Goal: Find specific page/section

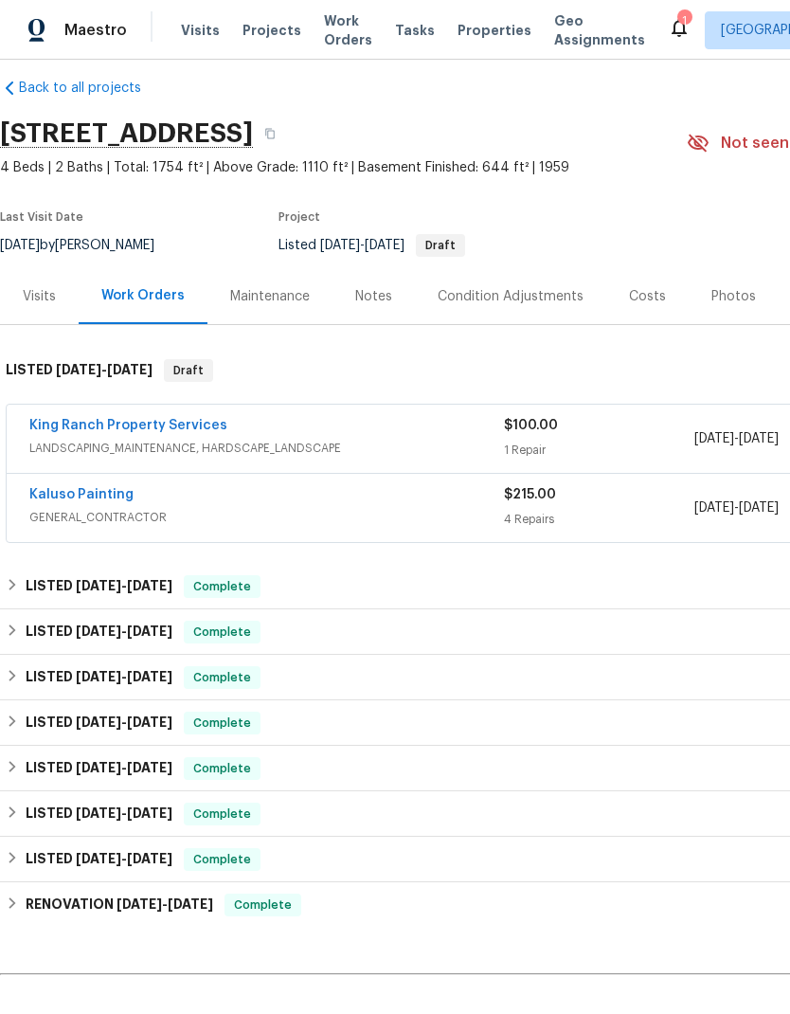
scroll to position [17, 0]
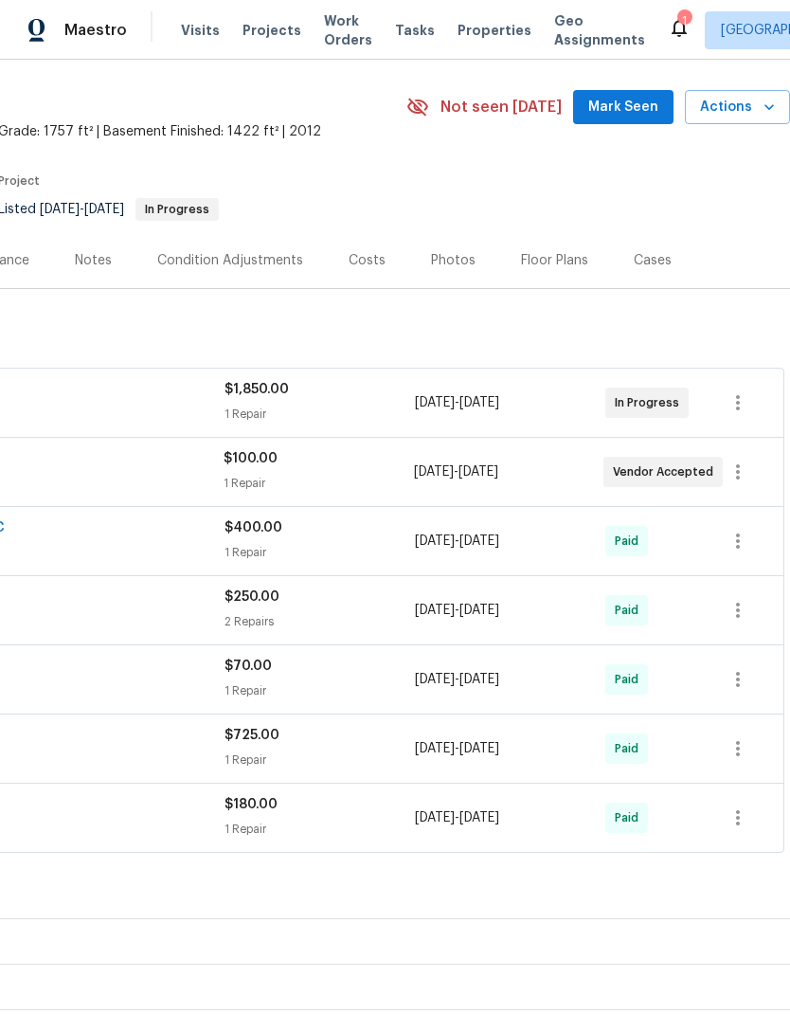
scroll to position [56, 280]
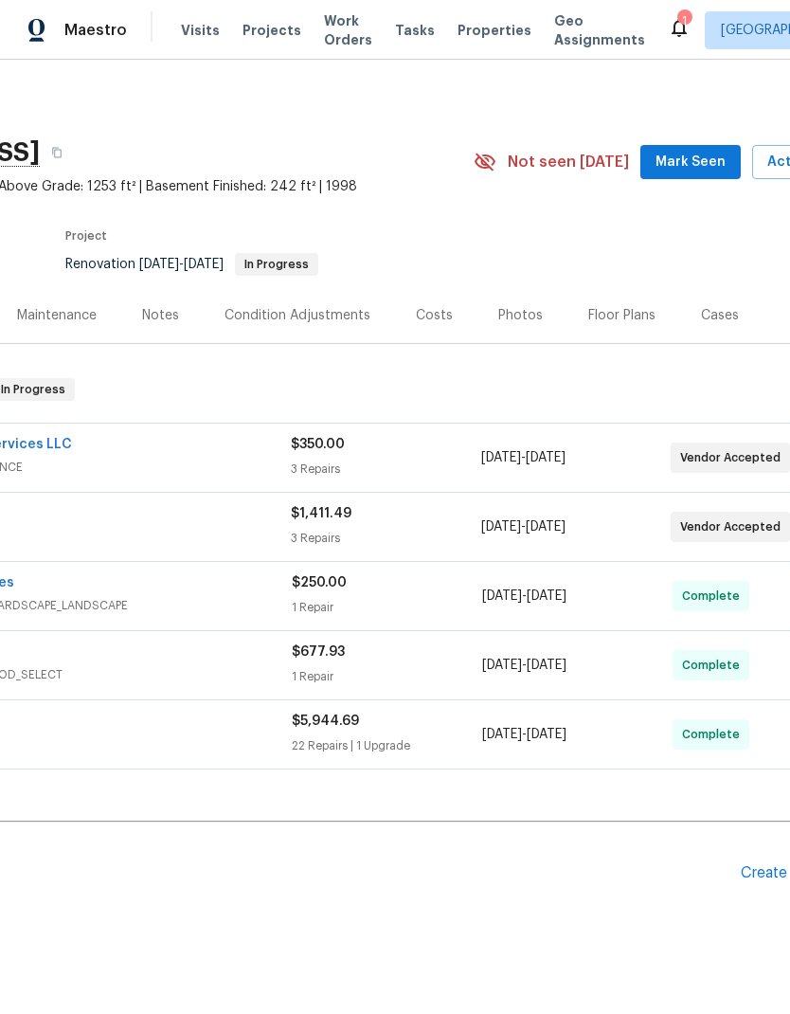
scroll to position [0, 222]
